Goal: Transaction & Acquisition: Purchase product/service

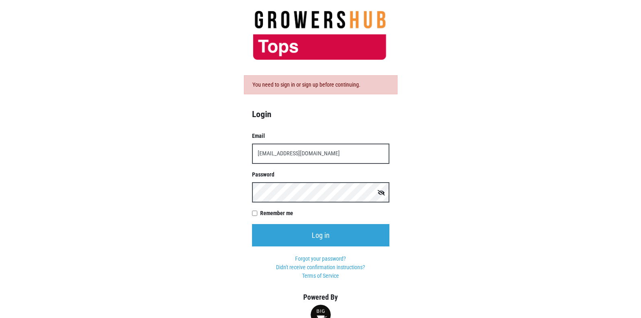
type input "t00358p0@topsmarkets.com"
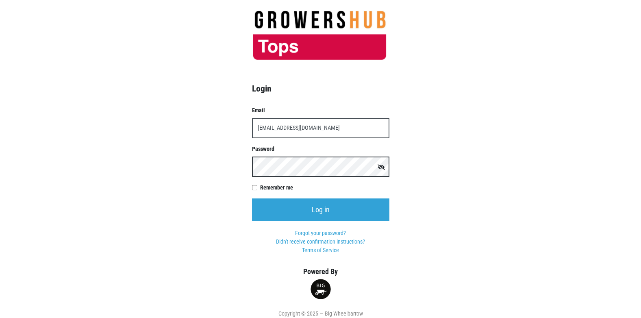
click at [252, 198] on input "Log in" at bounding box center [320, 209] width 137 height 22
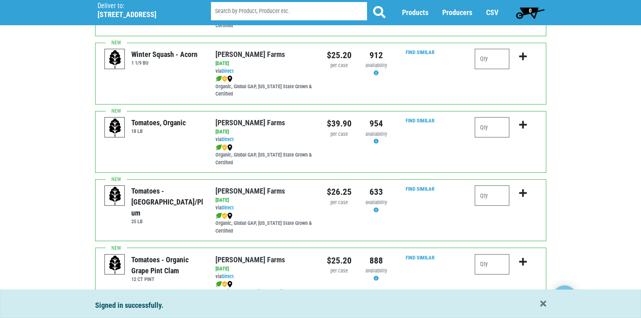
scroll to position [325, 0]
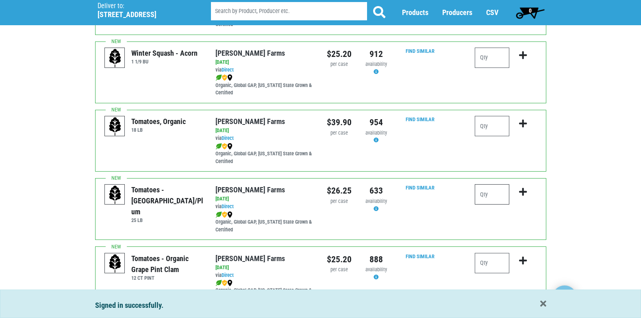
click at [509, 192] on input "number" at bounding box center [492, 194] width 35 height 20
type input "1"
click at [525, 190] on icon "submit" at bounding box center [523, 191] width 8 height 9
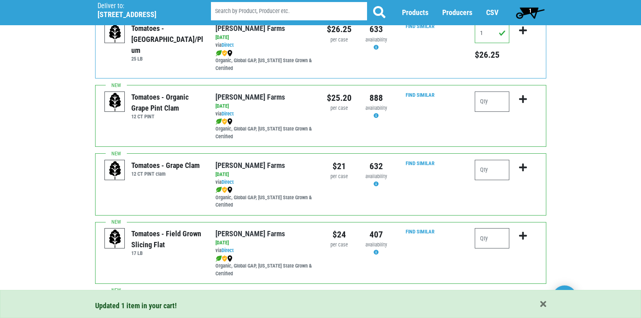
scroll to position [488, 0]
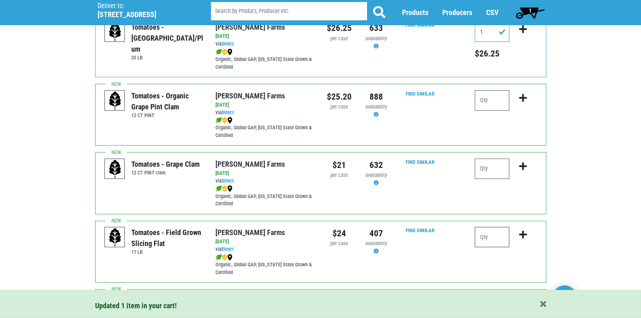
click at [482, 239] on input "number" at bounding box center [492, 237] width 35 height 20
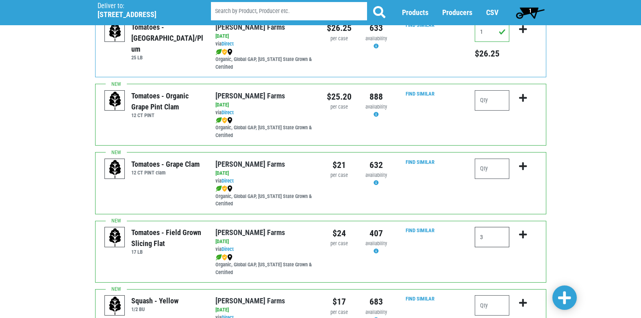
type input "3"
click at [521, 235] on icon "submit" at bounding box center [523, 234] width 8 height 9
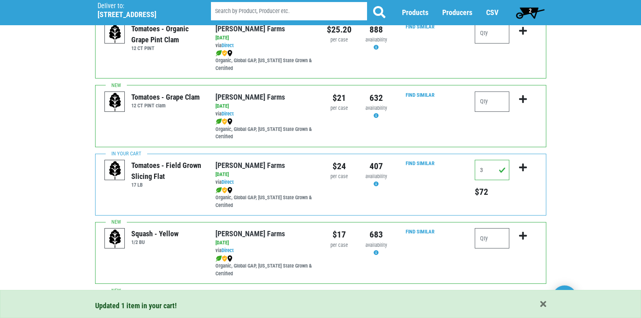
scroll to position [610, 0]
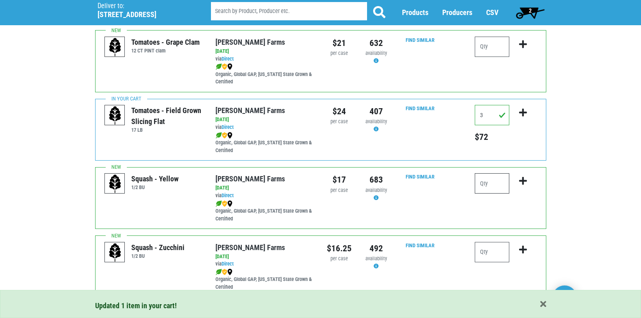
click at [489, 180] on input "number" at bounding box center [492, 183] width 35 height 20
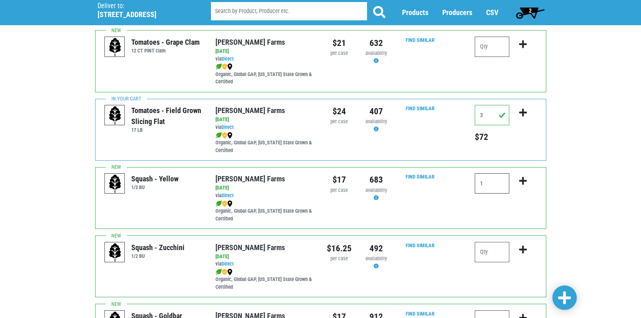
type input "1"
click at [523, 182] on icon "submit" at bounding box center [523, 181] width 8 height 9
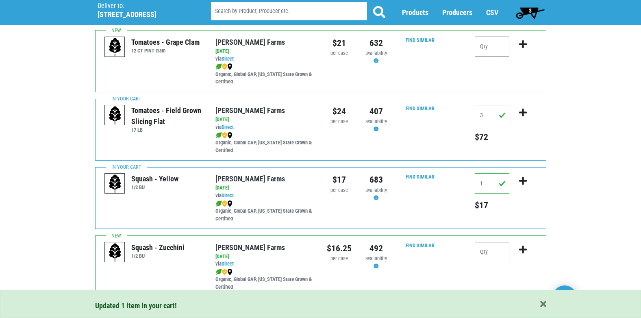
click at [487, 252] on input "number" at bounding box center [492, 252] width 35 height 20
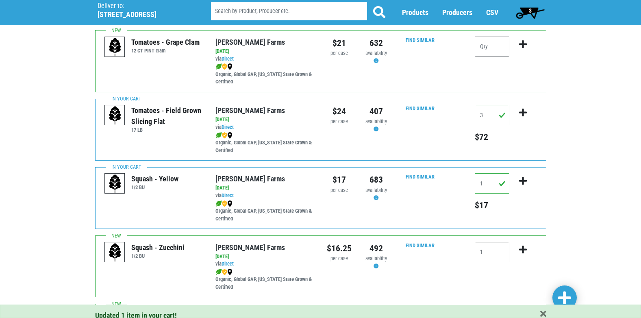
type input "1"
click at [523, 250] on icon "submit" at bounding box center [523, 249] width 8 height 9
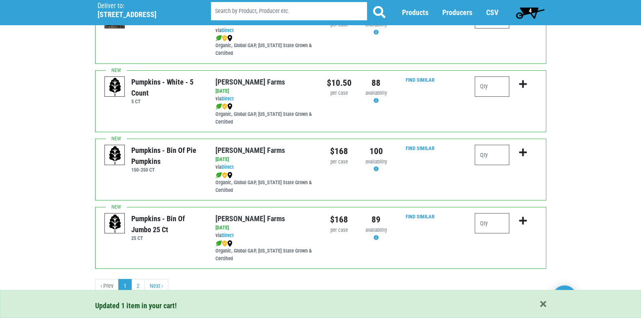
scroll to position [1188, 0]
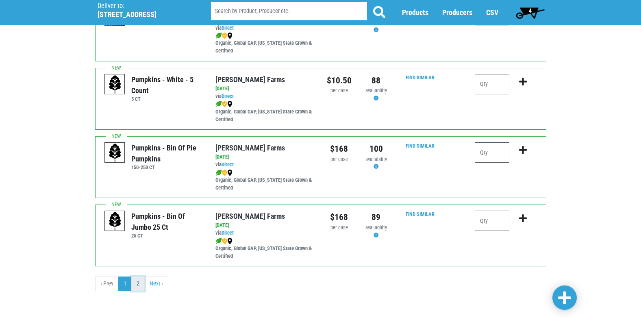
click at [139, 285] on link "2" at bounding box center [137, 284] width 13 height 15
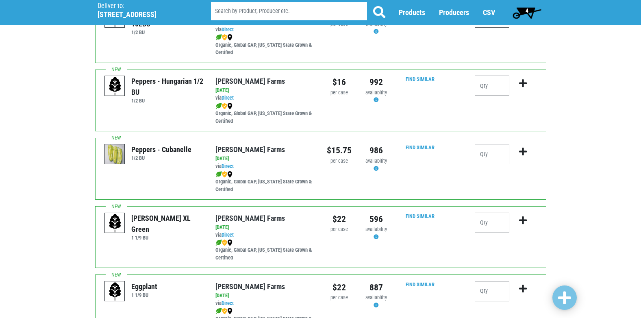
scroll to position [366, 0]
click at [487, 220] on input "number" at bounding box center [492, 222] width 35 height 20
type input "2"
click at [523, 220] on icon "submit" at bounding box center [523, 220] width 8 height 9
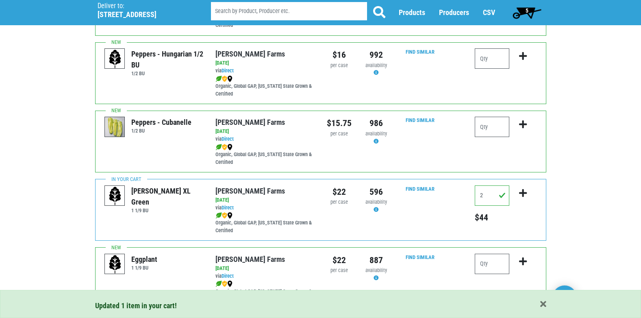
scroll to position [529, 0]
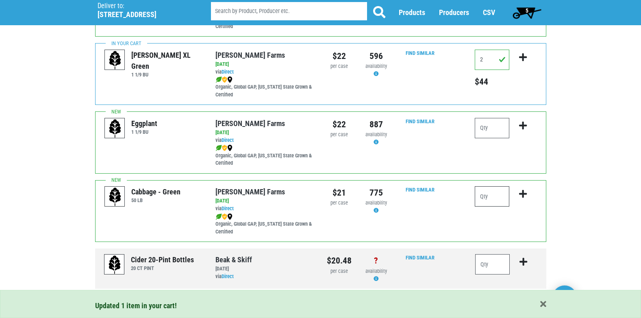
click at [493, 204] on input "number" at bounding box center [492, 196] width 35 height 20
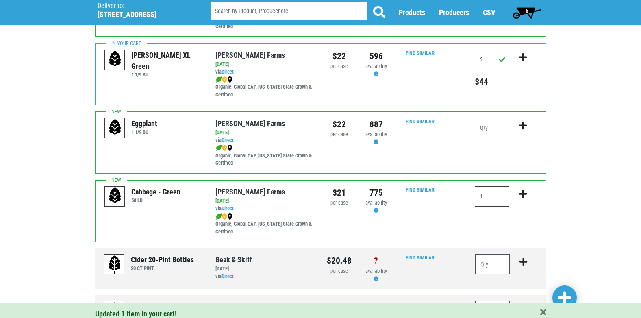
type input "1"
click at [524, 195] on icon "submit" at bounding box center [523, 194] width 8 height 9
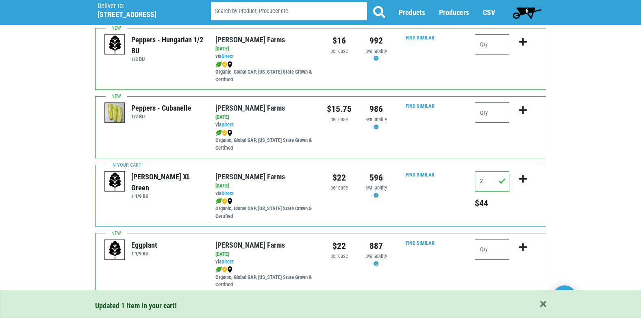
scroll to position [401, 0]
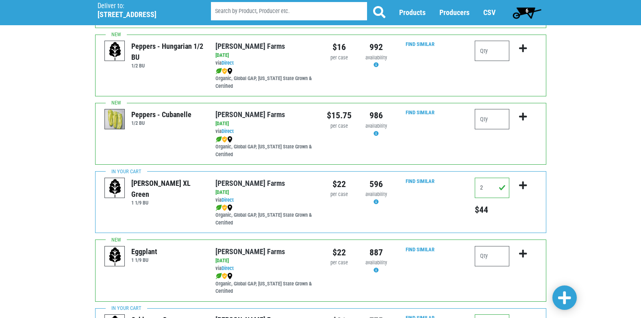
click at [523, 11] on span "6" at bounding box center [527, 12] width 36 height 16
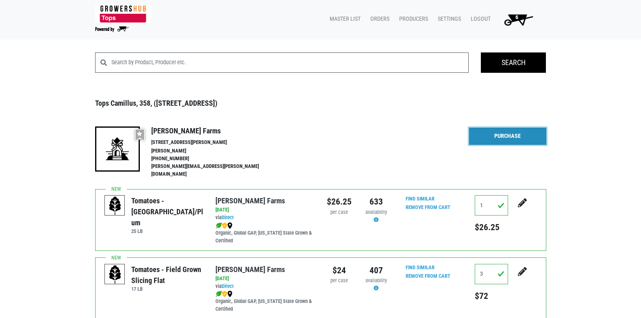
click at [497, 135] on link "Purchase" at bounding box center [507, 136] width 77 height 17
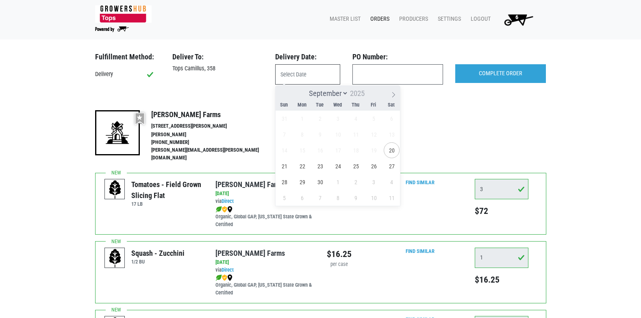
click at [293, 73] on input "text" at bounding box center [307, 74] width 65 height 20
click at [393, 151] on span "20" at bounding box center [392, 150] width 16 height 16
type input "[DATE]"
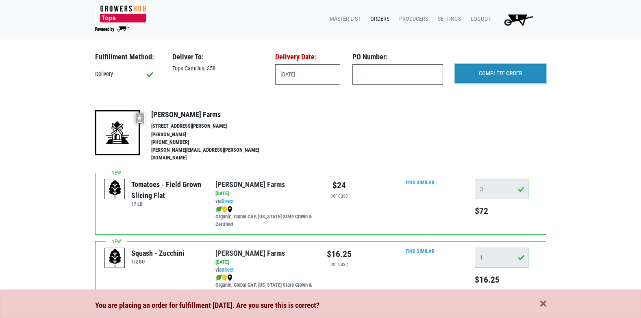
click at [503, 74] on input "COMPLETE ORDER" at bounding box center [501, 73] width 91 height 19
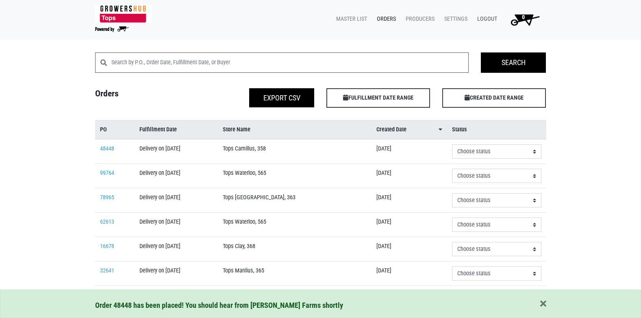
click at [490, 18] on link "Logout" at bounding box center [486, 18] width 30 height 15
